Goal: Task Accomplishment & Management: Use online tool/utility

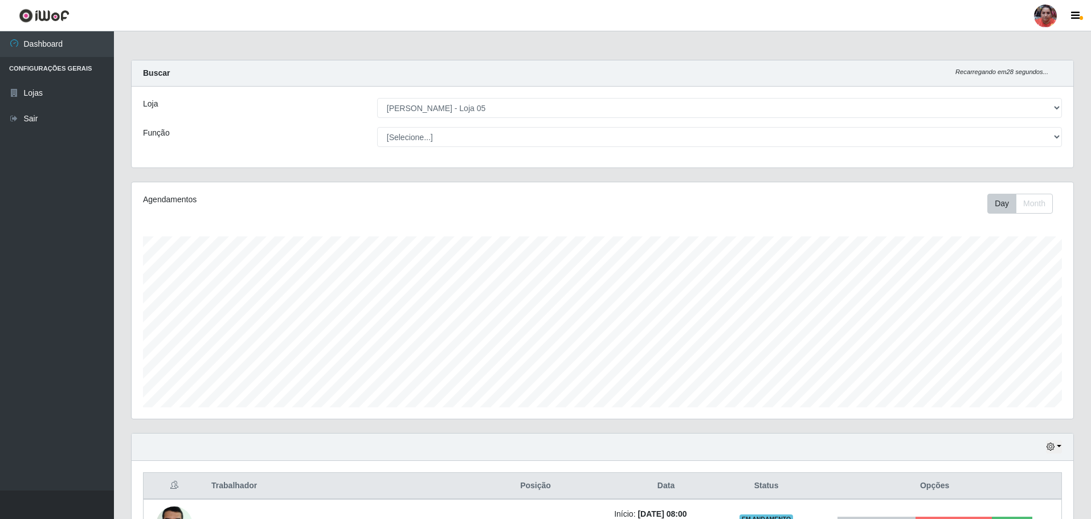
select select "252"
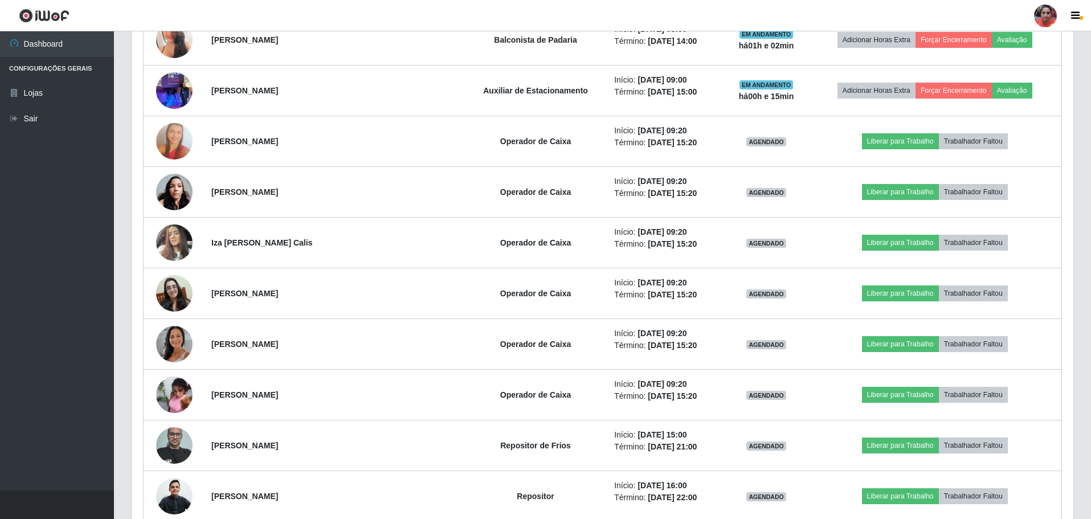
scroll to position [1231, 0]
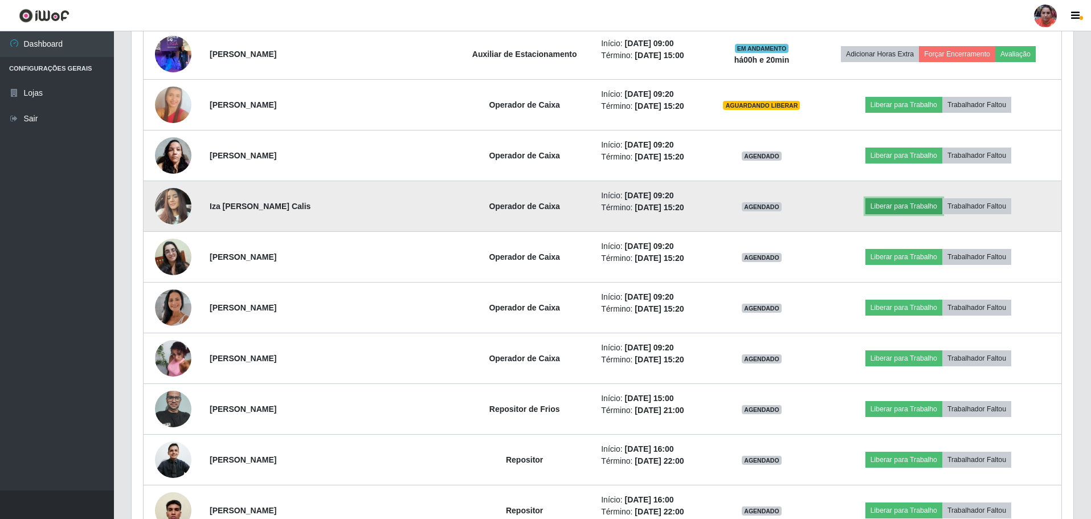
click at [878, 204] on button "Liberar para Trabalho" at bounding box center [903, 206] width 77 height 16
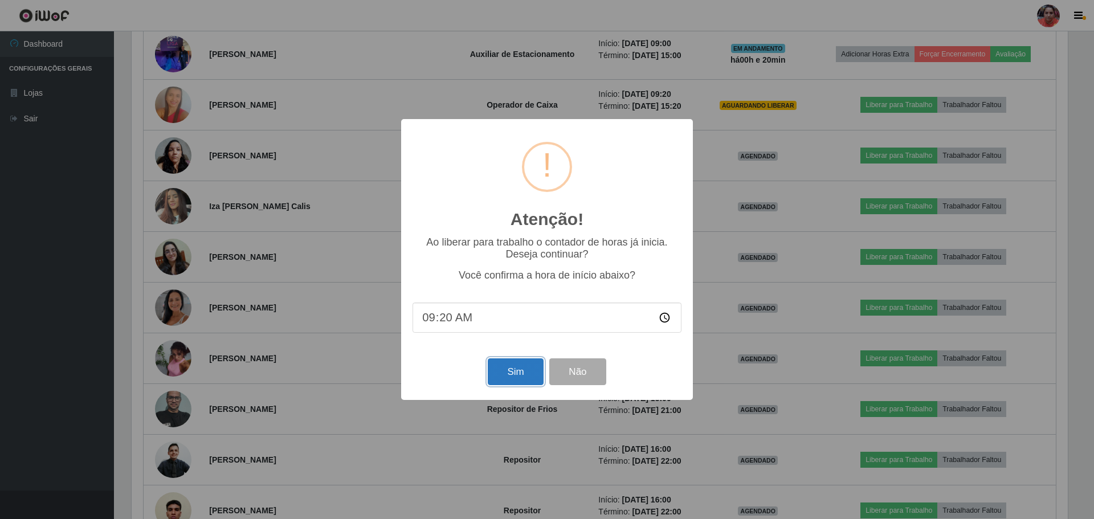
click at [529, 373] on button "Sim" at bounding box center [515, 371] width 55 height 27
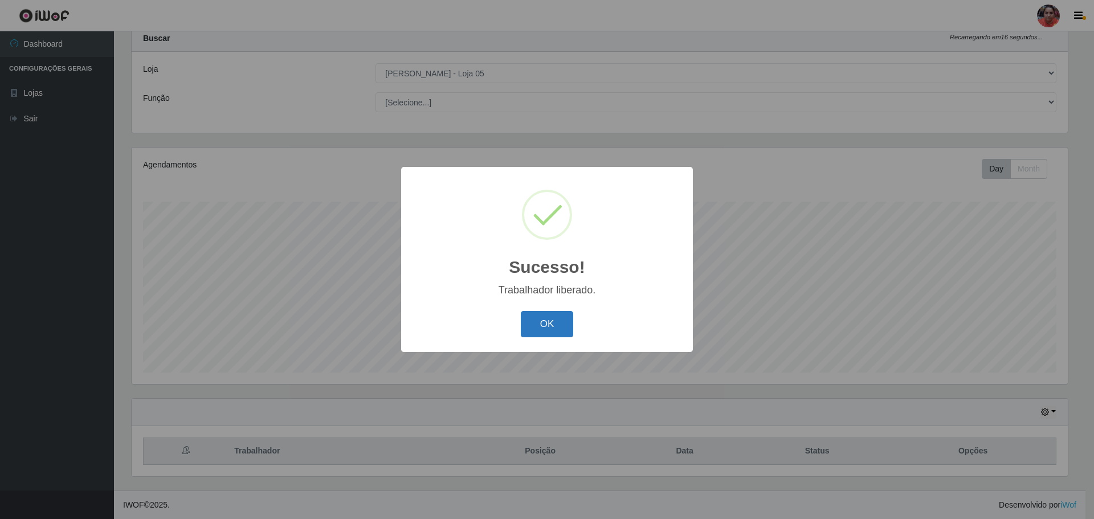
click at [551, 335] on button "OK" at bounding box center [547, 324] width 53 height 27
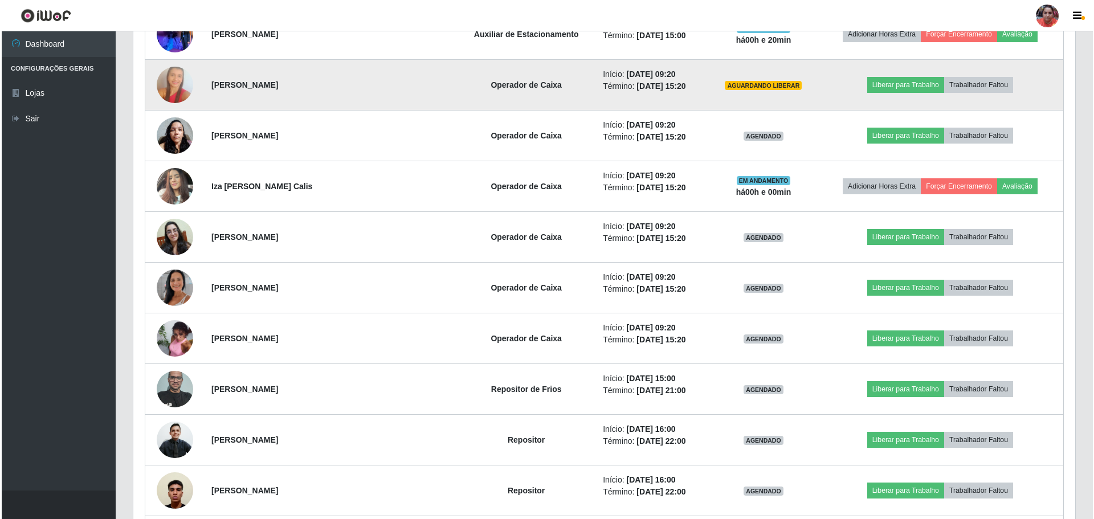
scroll to position [1231, 0]
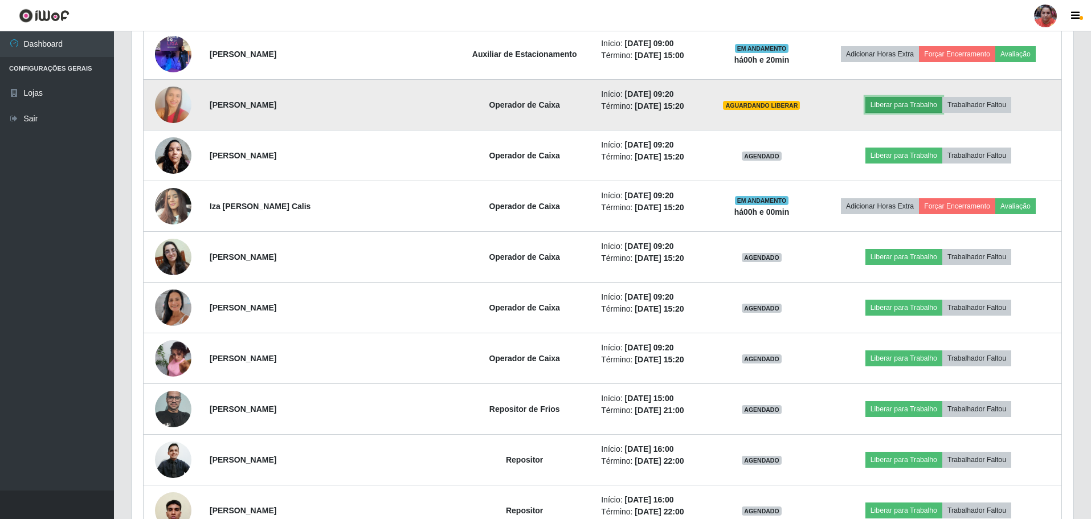
click at [927, 102] on button "Liberar para Trabalho" at bounding box center [903, 105] width 77 height 16
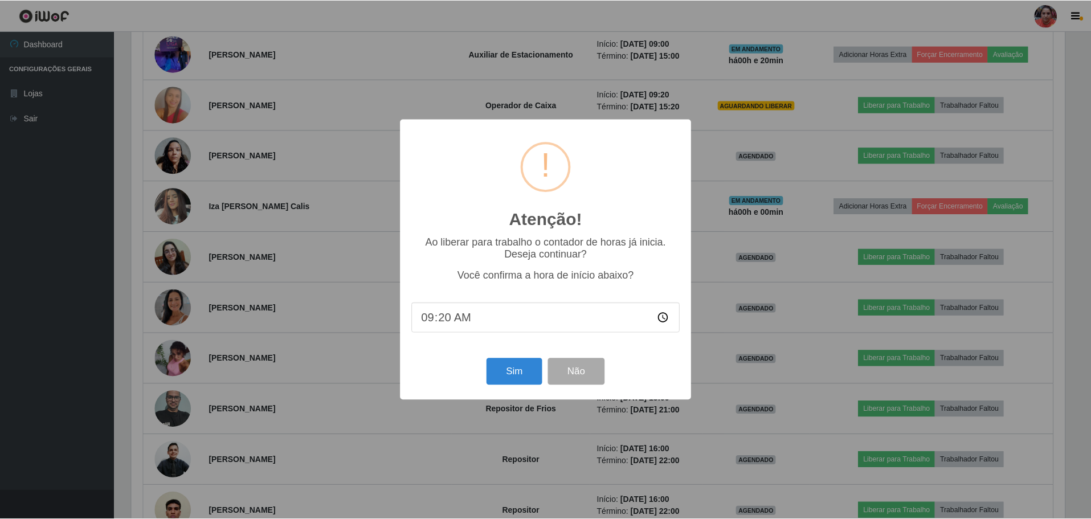
scroll to position [236, 936]
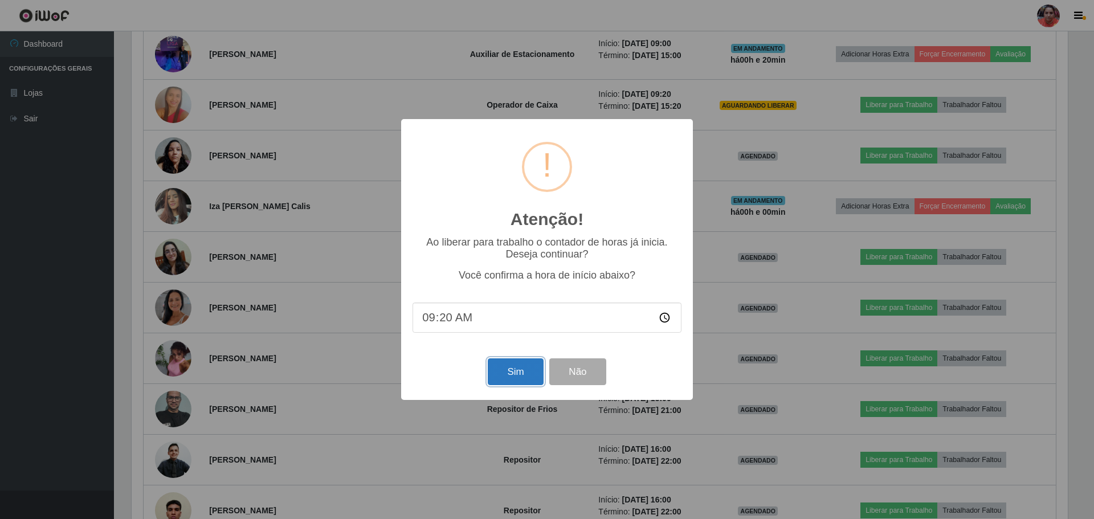
click at [536, 371] on button "Sim" at bounding box center [515, 371] width 55 height 27
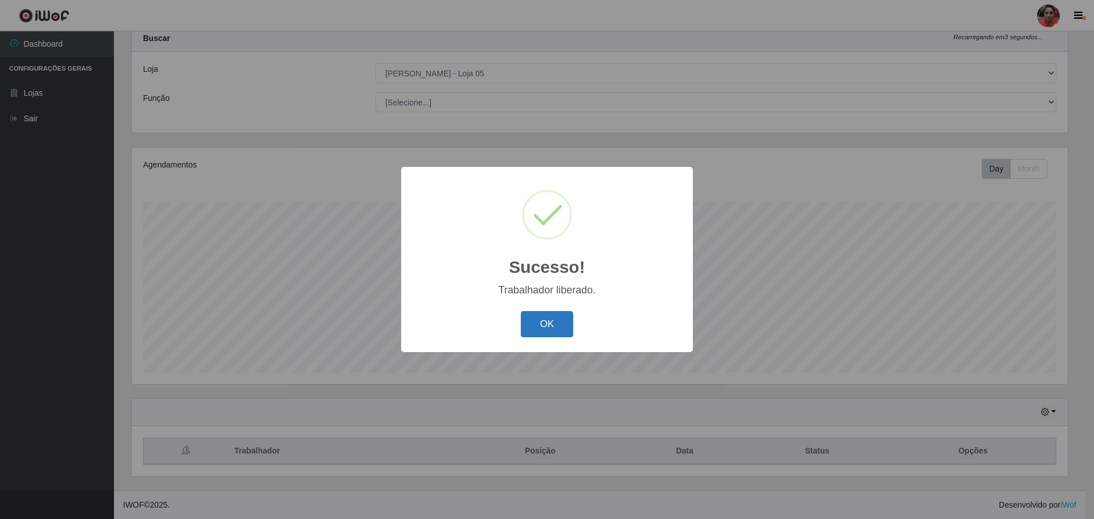
click at [548, 324] on button "OK" at bounding box center [547, 324] width 53 height 27
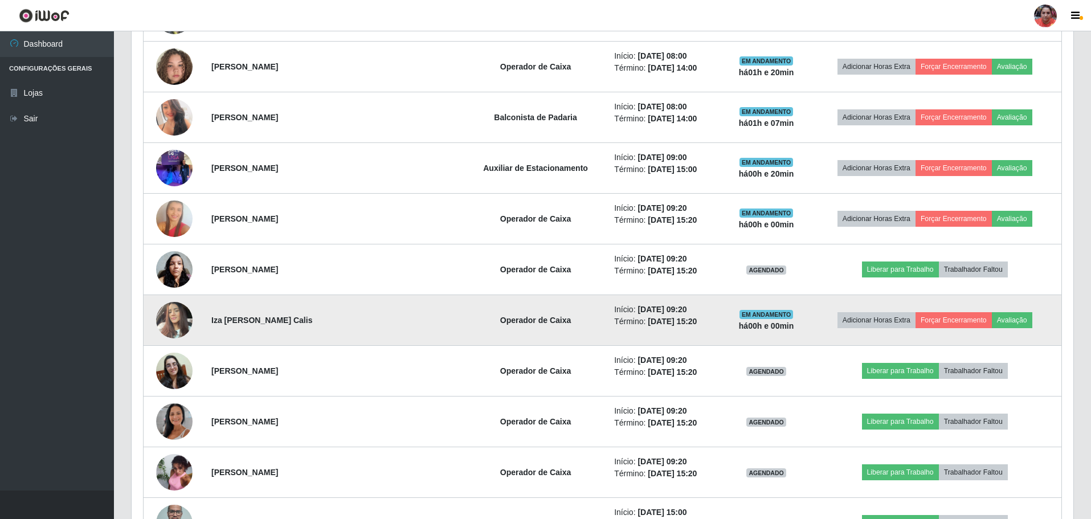
scroll to position [1288, 0]
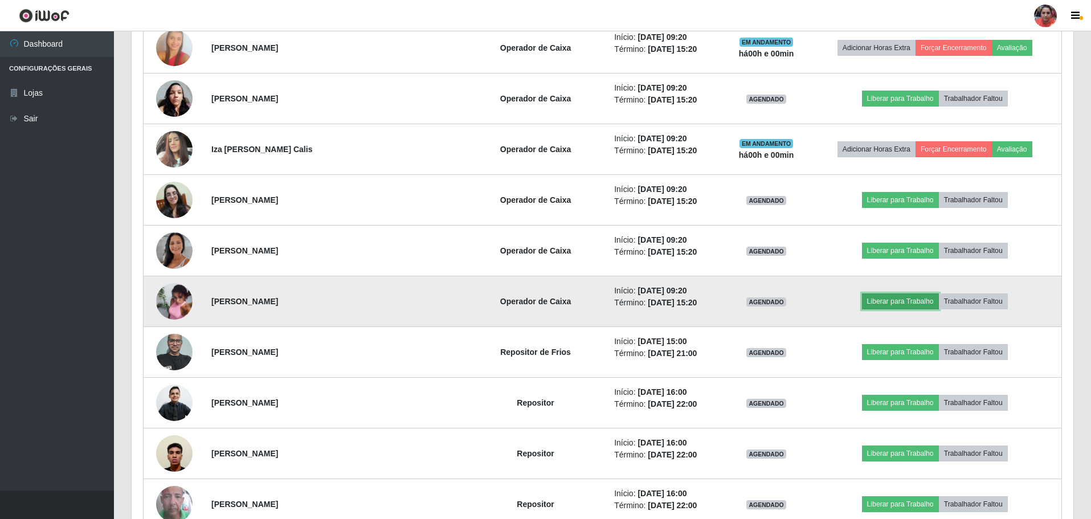
click at [884, 306] on button "Liberar para Trabalho" at bounding box center [900, 301] width 77 height 16
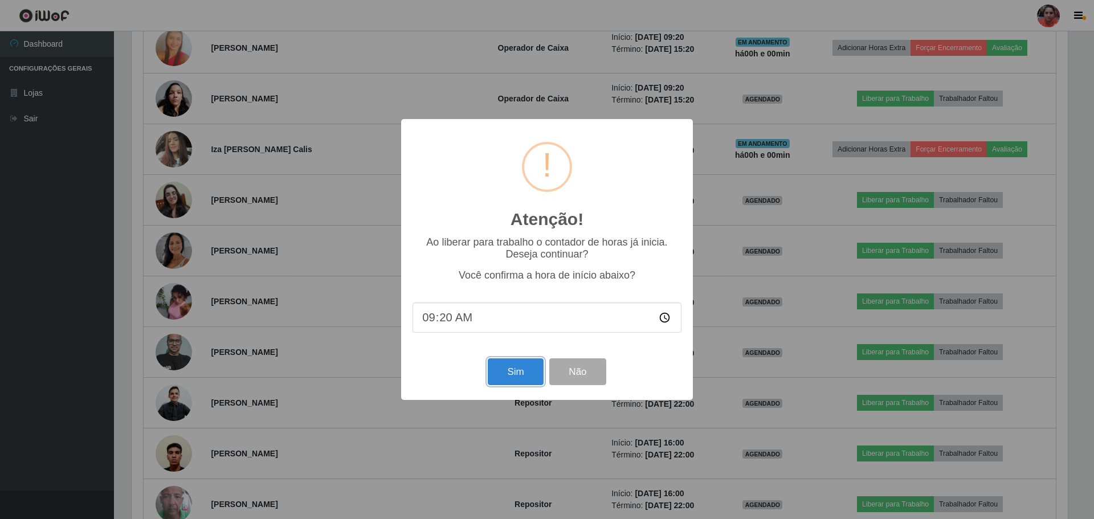
click at [494, 370] on button "Sim" at bounding box center [515, 371] width 55 height 27
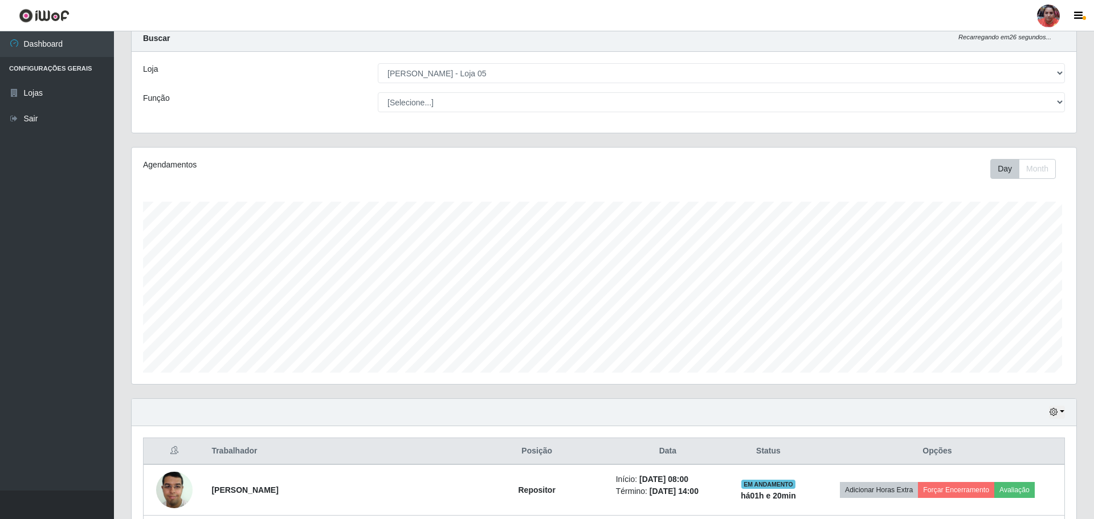
scroll to position [0, 0]
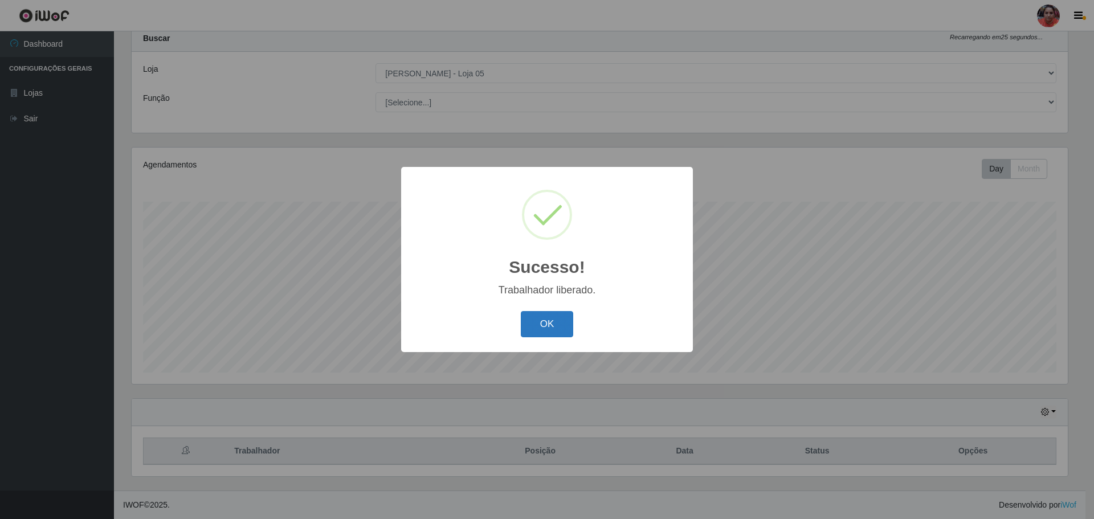
click at [534, 325] on button "OK" at bounding box center [547, 324] width 53 height 27
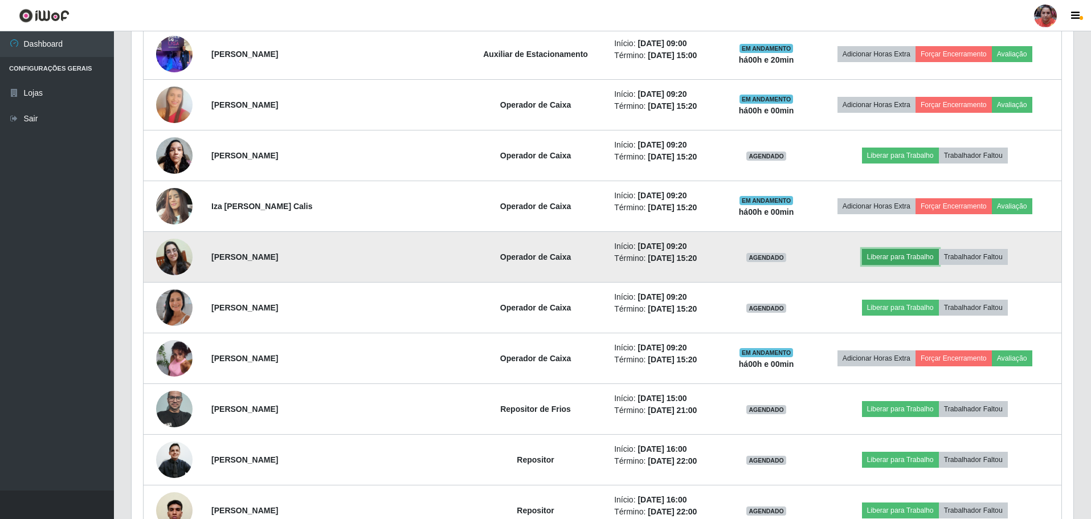
click at [901, 255] on button "Liberar para Trabalho" at bounding box center [900, 257] width 77 height 16
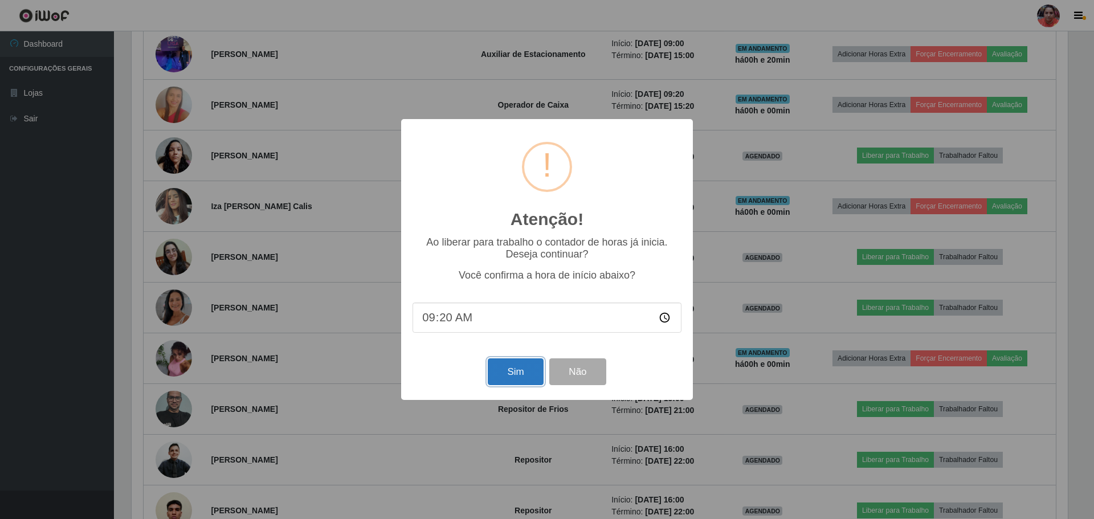
click at [522, 370] on button "Sim" at bounding box center [515, 371] width 55 height 27
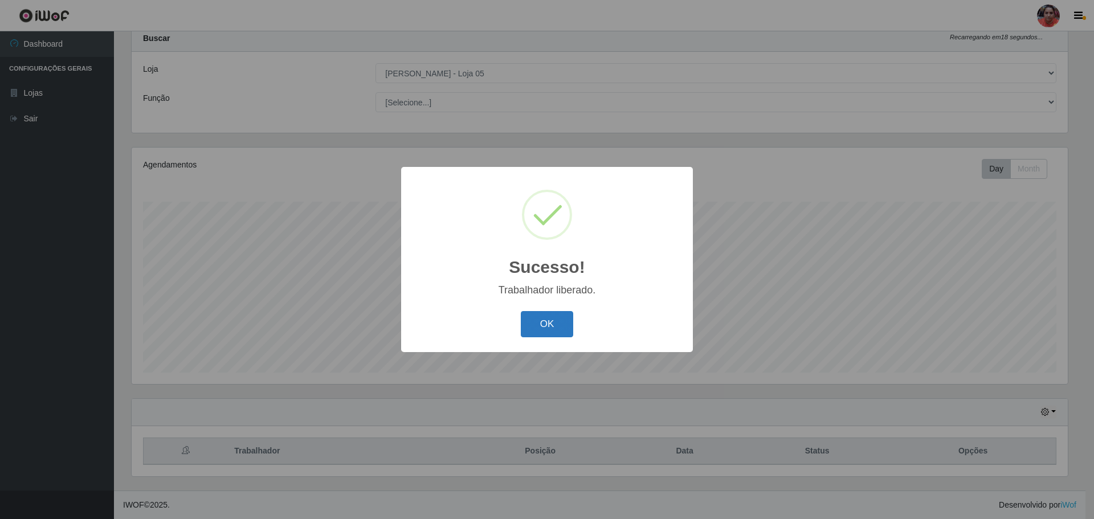
click at [562, 321] on button "OK" at bounding box center [547, 324] width 53 height 27
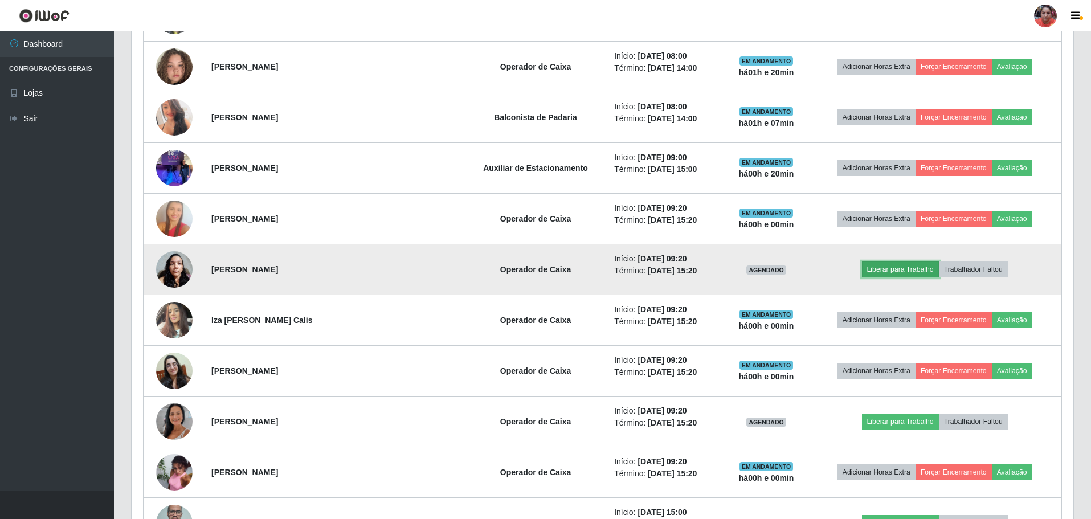
click at [884, 265] on button "Liberar para Trabalho" at bounding box center [900, 269] width 77 height 16
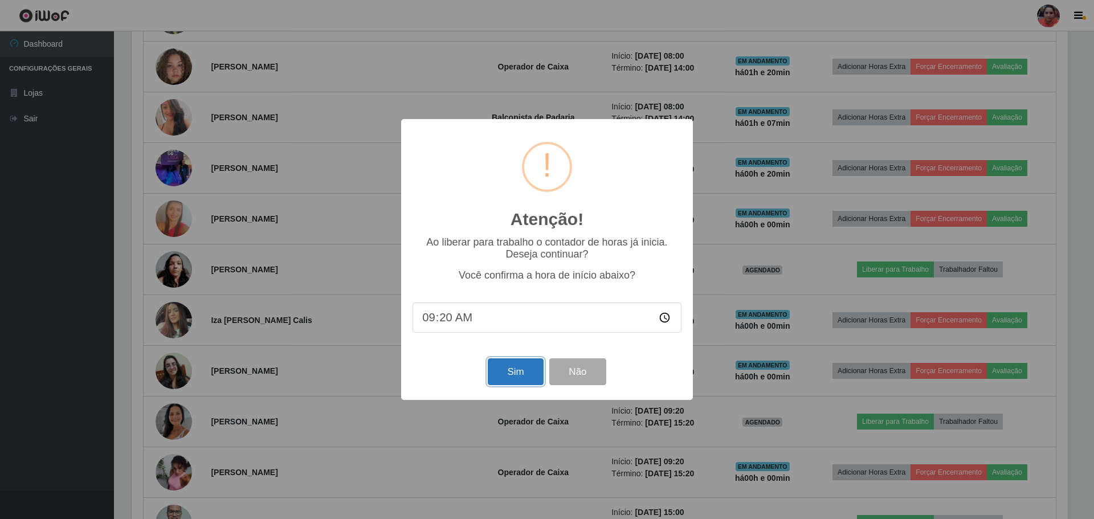
click at [533, 369] on button "Sim" at bounding box center [515, 371] width 55 height 27
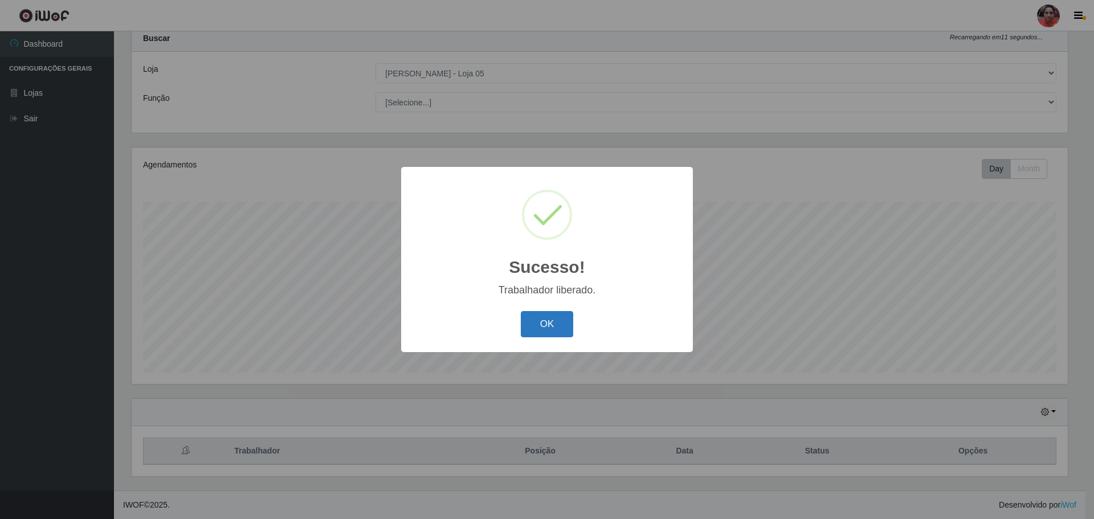
click at [542, 324] on button "OK" at bounding box center [547, 324] width 53 height 27
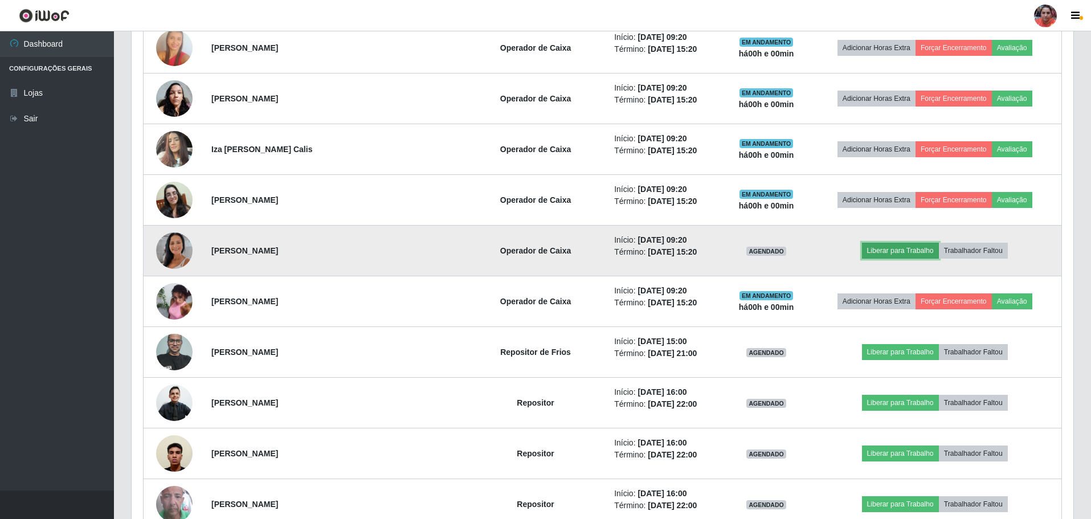
click at [876, 256] on button "Liberar para Trabalho" at bounding box center [900, 251] width 77 height 16
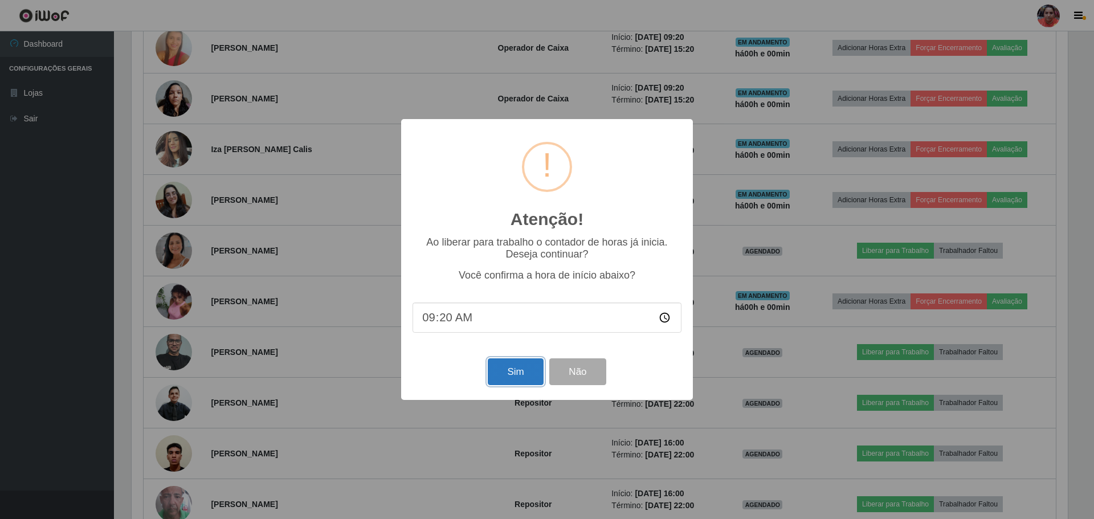
click at [516, 376] on button "Sim" at bounding box center [515, 371] width 55 height 27
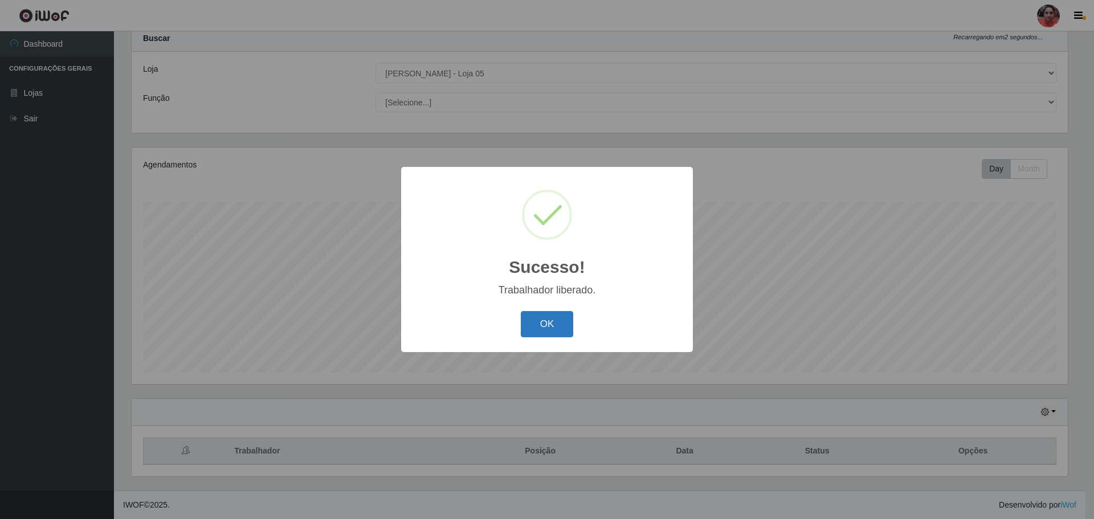
click at [531, 326] on button "OK" at bounding box center [547, 324] width 53 height 27
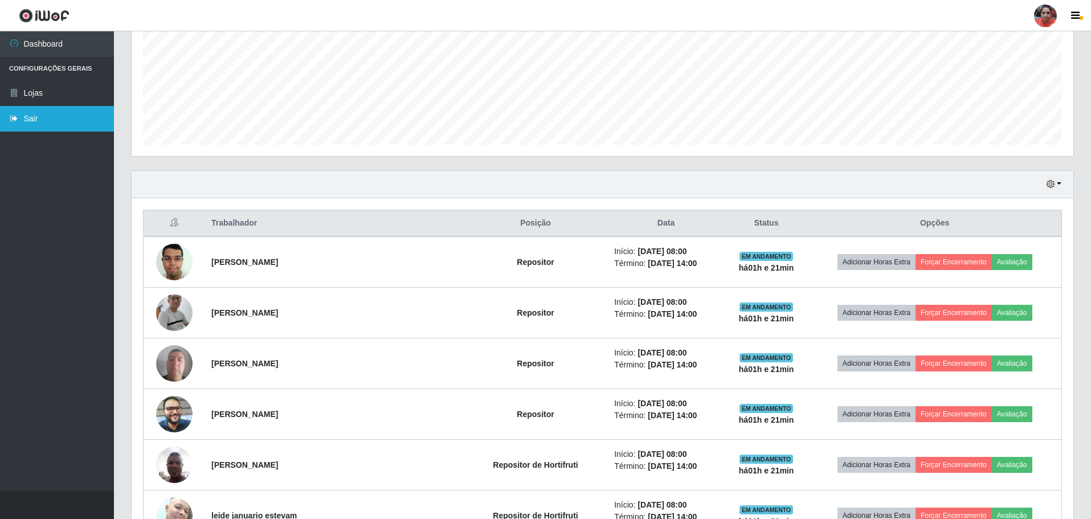
click at [52, 107] on link "Sair" at bounding box center [57, 119] width 114 height 26
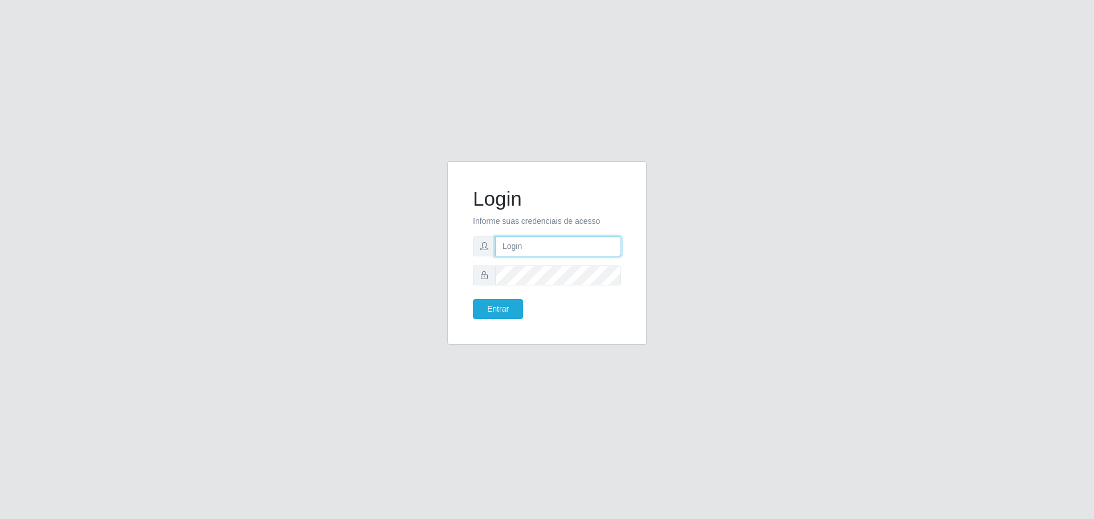
type input "[EMAIL_ADDRESS][DOMAIN_NAME]"
click at [419, 318] on div "Login Informe suas credenciais de acesso [EMAIL_ADDRESS][DOMAIN_NAME] Entrar" at bounding box center [546, 259] width 649 height 197
click at [480, 305] on button "Entrar" at bounding box center [498, 309] width 50 height 20
click at [507, 314] on button "Entrar" at bounding box center [498, 309] width 50 height 20
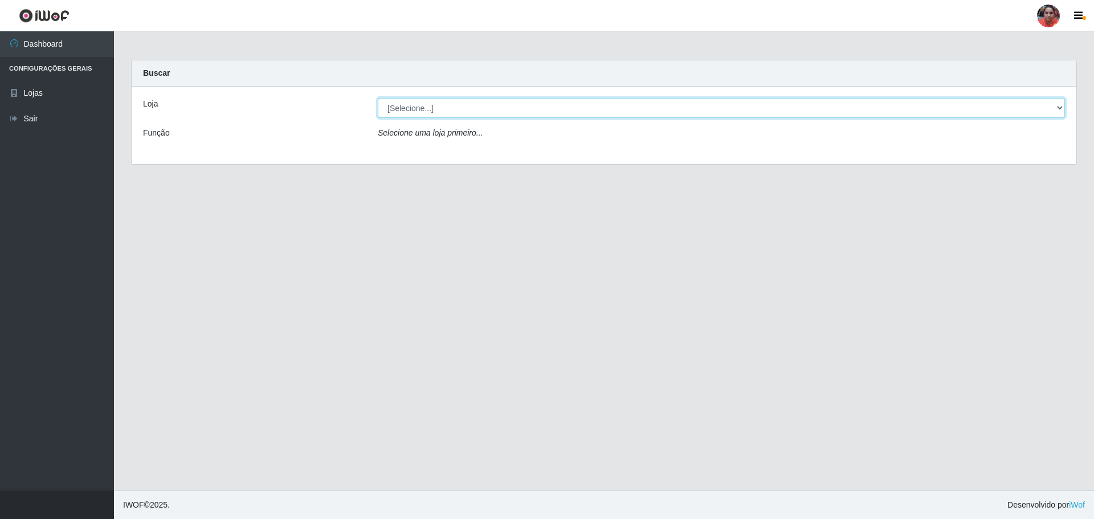
drag, startPoint x: 1061, startPoint y: 111, endPoint x: 1053, endPoint y: 113, distance: 8.7
click at [1060, 111] on select "[Selecione...] Mar Vermelho - Loja 05" at bounding box center [721, 108] width 687 height 20
select select "252"
click at [378, 98] on select "[Selecione...] Mar Vermelho - Loja 05" at bounding box center [721, 108] width 687 height 20
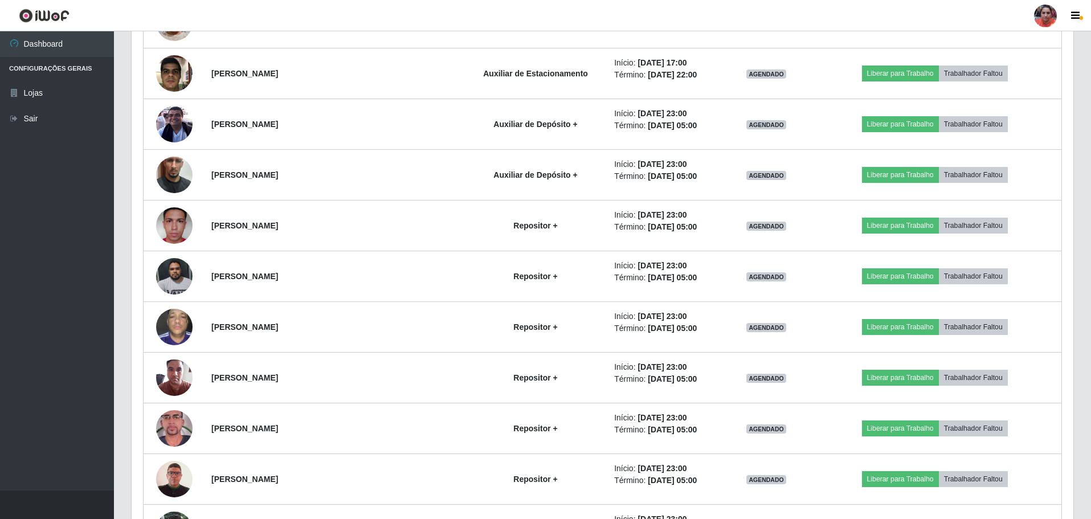
scroll to position [2905, 0]
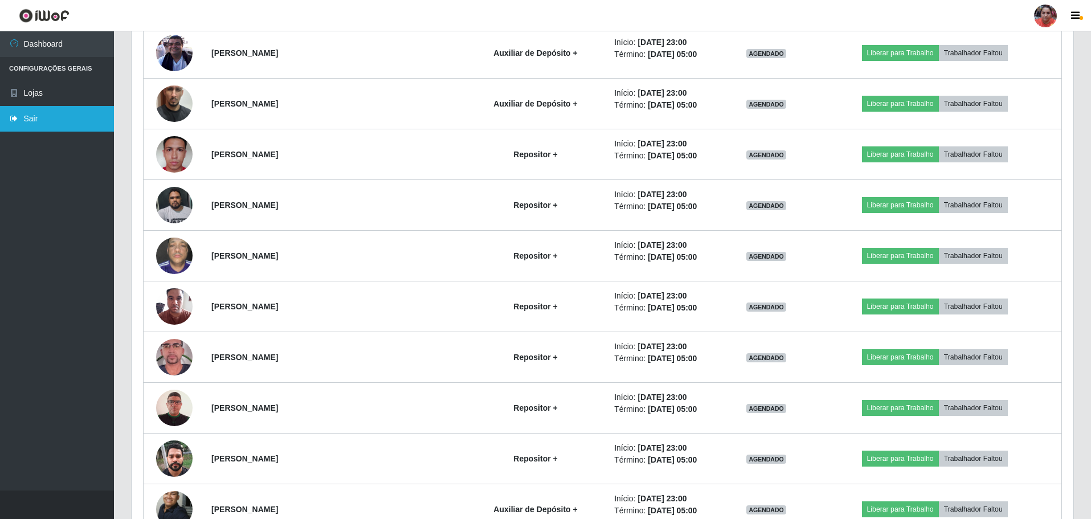
click at [77, 123] on link "Sair" at bounding box center [57, 119] width 114 height 26
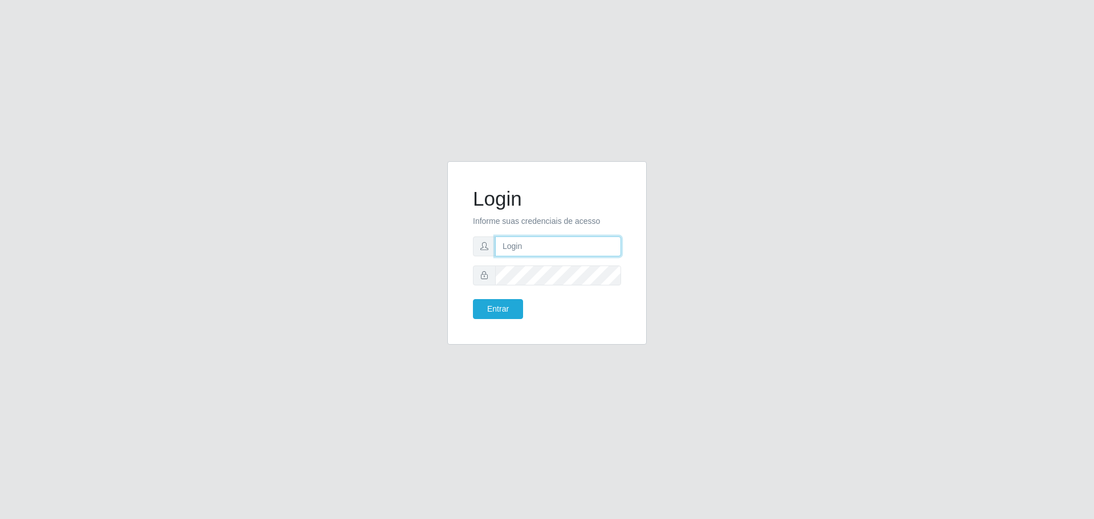
type input "[EMAIL_ADDRESS][DOMAIN_NAME]"
